Goal: Task Accomplishment & Management: Manage account settings

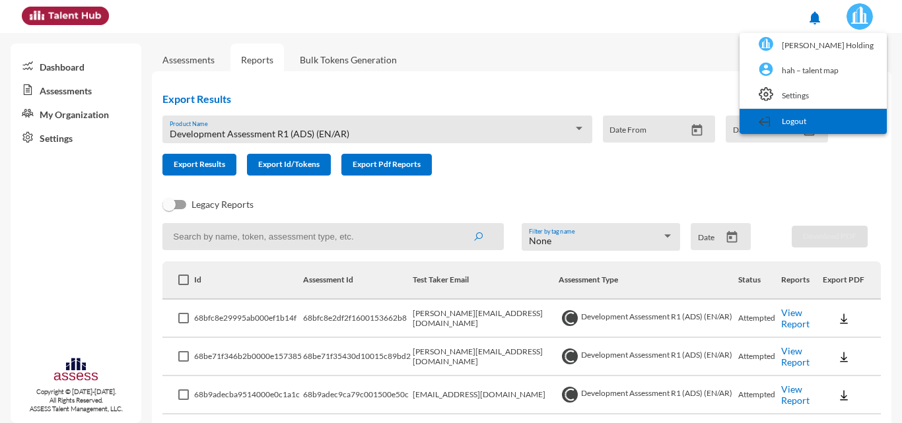
click at [824, 126] on link "Logout" at bounding box center [813, 121] width 134 height 25
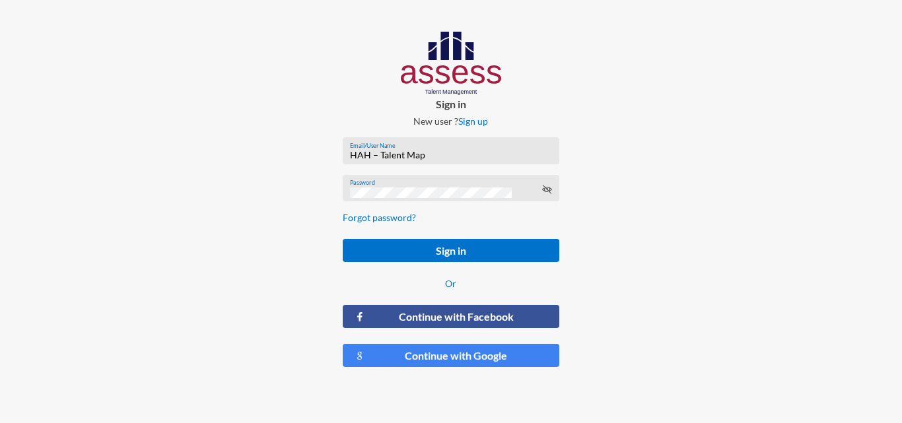
click at [446, 157] on input "HAH – Talent Map" at bounding box center [451, 155] width 202 height 11
type input "[PERSON_NAME]-Abouzekry_HAC-OD"
drag, startPoint x: 479, startPoint y: 153, endPoint x: 486, endPoint y: 153, distance: 6.6
click at [479, 153] on input "[PERSON_NAME]-Abouzekry_HAC-OD" at bounding box center [451, 155] width 202 height 11
drag, startPoint x: 518, startPoint y: 151, endPoint x: 235, endPoint y: 154, distance: 282.7
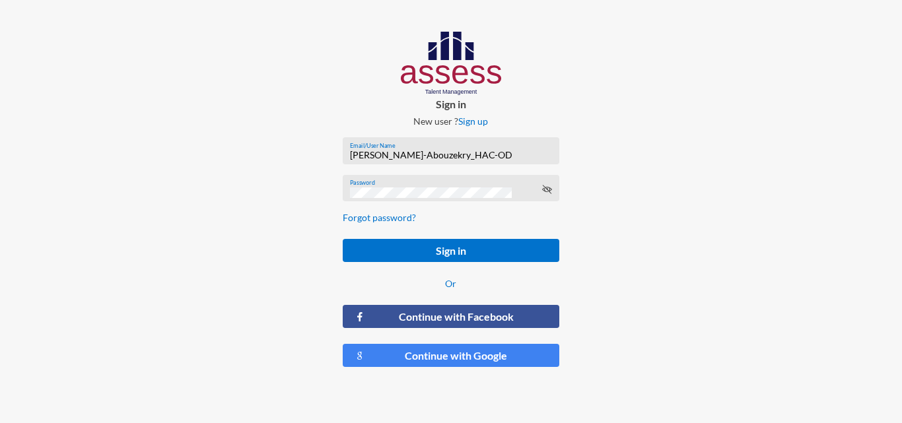
click at [235, 154] on div "Sign in New user ? Sign up [PERSON_NAME]-Abouzekry_HAC-OD Email/User Name Passw…" at bounding box center [451, 205] width 902 height 410
click at [548, 188] on icon at bounding box center [547, 189] width 11 height 11
click at [279, 189] on div "Sign in New user ? Sign up [PERSON_NAME]-Abouzekry_HAC-OD Email/User Name Passw…" at bounding box center [451, 205] width 902 height 410
